Goal: Task Accomplishment & Management: Use online tool/utility

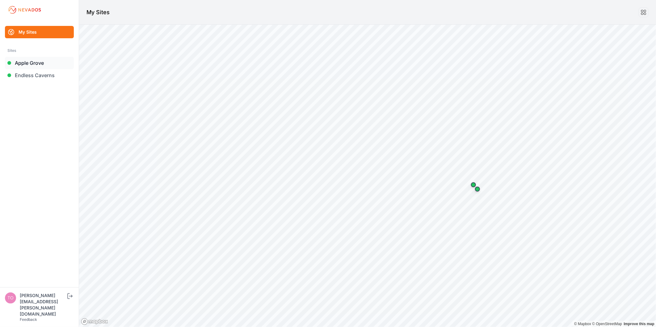
click at [38, 64] on link "Apple Grove" at bounding box center [39, 63] width 69 height 12
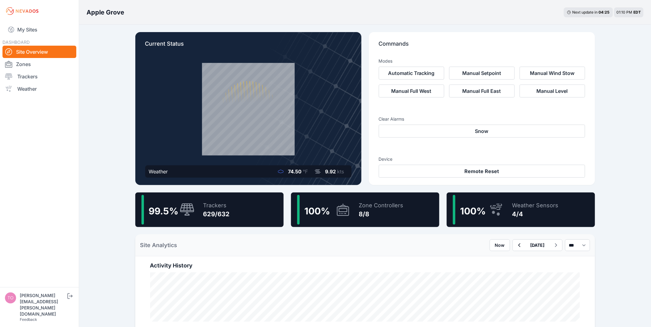
click at [33, 20] on div "My Sites DASHBOARD Site Overview Zones Trackers Weather" at bounding box center [39, 144] width 79 height 288
click at [32, 31] on link "My Sites" at bounding box center [39, 29] width 74 height 15
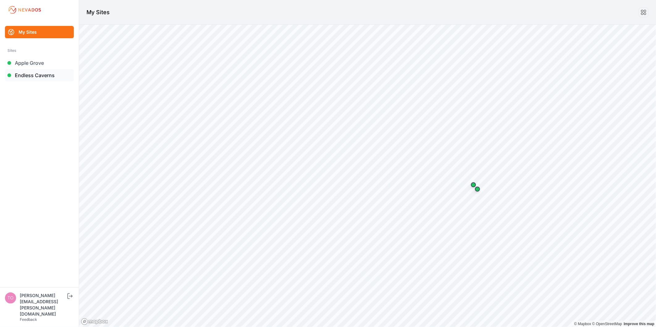
click at [30, 77] on link "Endless Caverns" at bounding box center [39, 75] width 69 height 12
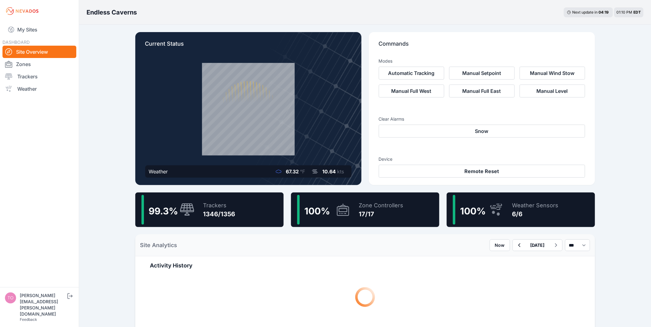
click at [241, 209] on div "99.3 % Trackers 1346/1356" at bounding box center [209, 210] width 148 height 35
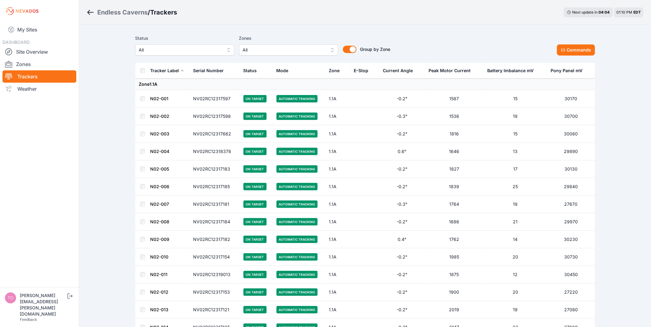
click at [224, 48] on button "All" at bounding box center [184, 49] width 99 height 11
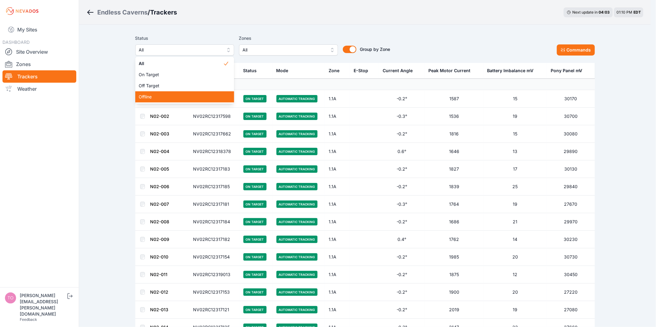
click at [168, 93] on div "Offline" at bounding box center [184, 96] width 99 height 11
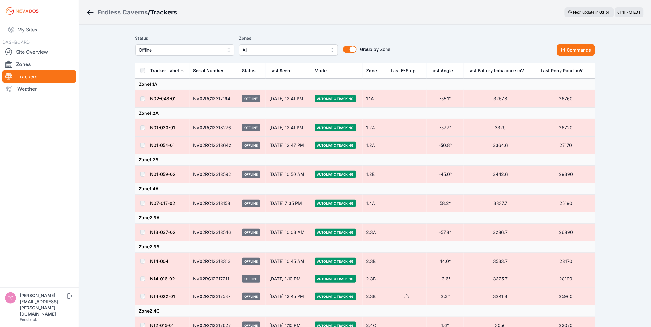
click at [141, 102] on td at bounding box center [142, 99] width 15 height 18
click at [569, 47] on button "Commands" at bounding box center [576, 49] width 38 height 11
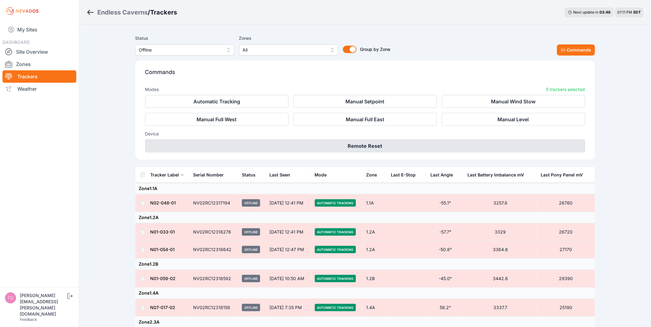
click at [361, 148] on button "Remote Reset" at bounding box center [365, 146] width 440 height 13
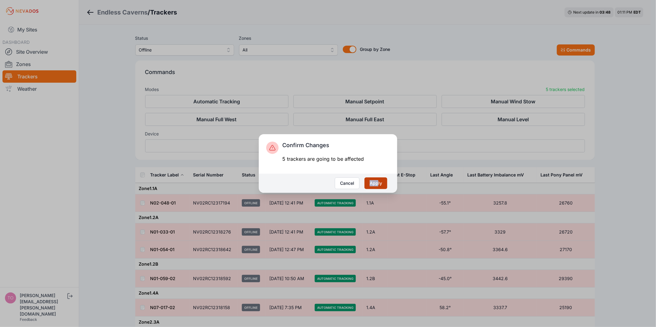
click at [378, 179] on div "Cancel Apply" at bounding box center [328, 183] width 138 height 19
drag, startPoint x: 378, startPoint y: 179, endPoint x: 379, endPoint y: 183, distance: 3.9
click at [378, 183] on button "Apply" at bounding box center [375, 184] width 23 height 12
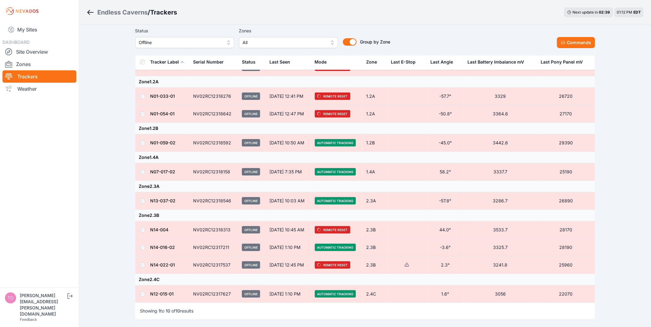
scroll to position [70, 0]
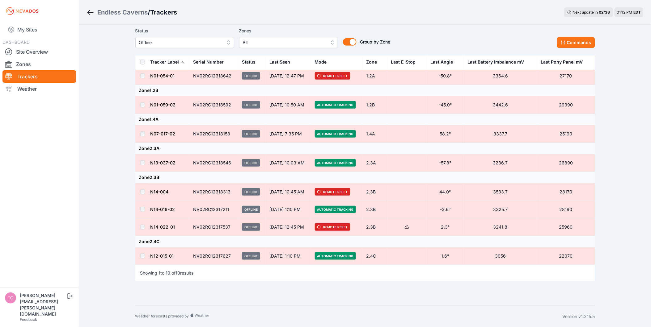
click at [207, 40] on span "Offline" at bounding box center [180, 42] width 83 height 7
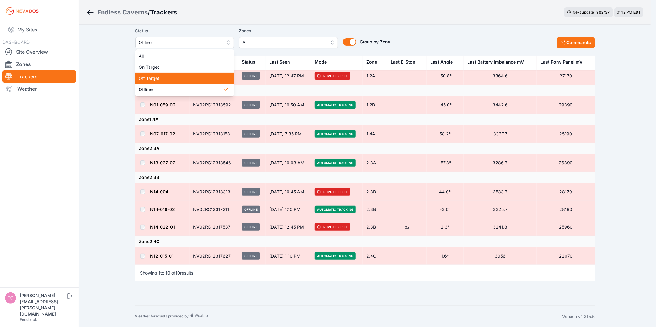
click at [196, 77] on span "Off Target" at bounding box center [181, 78] width 84 height 6
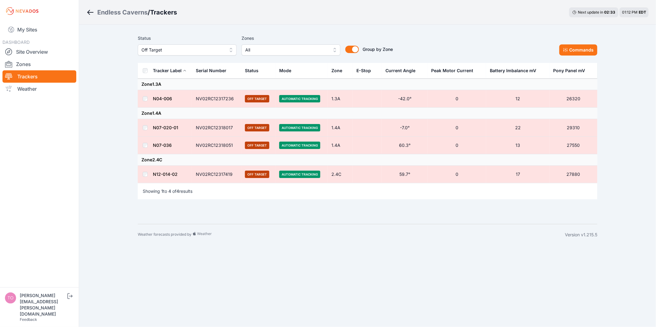
click at [145, 74] on th at bounding box center [145, 71] width 15 height 16
click at [148, 68] on th at bounding box center [145, 71] width 15 height 16
click at [146, 68] on th at bounding box center [145, 71] width 15 height 16
click at [569, 48] on button "Commands" at bounding box center [578, 49] width 38 height 11
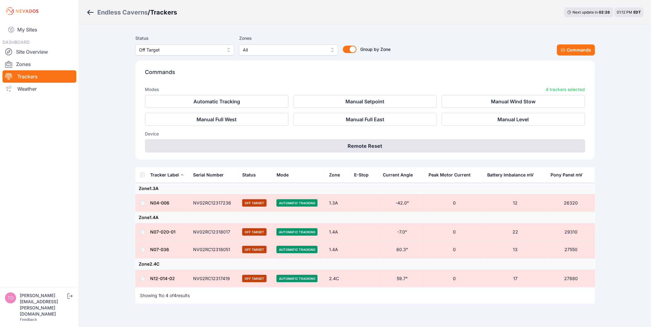
click at [474, 153] on button "Remote Reset" at bounding box center [365, 146] width 440 height 13
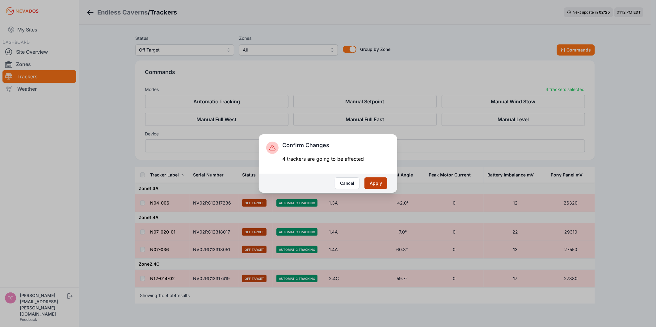
click at [377, 180] on button "Apply" at bounding box center [375, 184] width 23 height 12
